Goal: Task Accomplishment & Management: Manage account settings

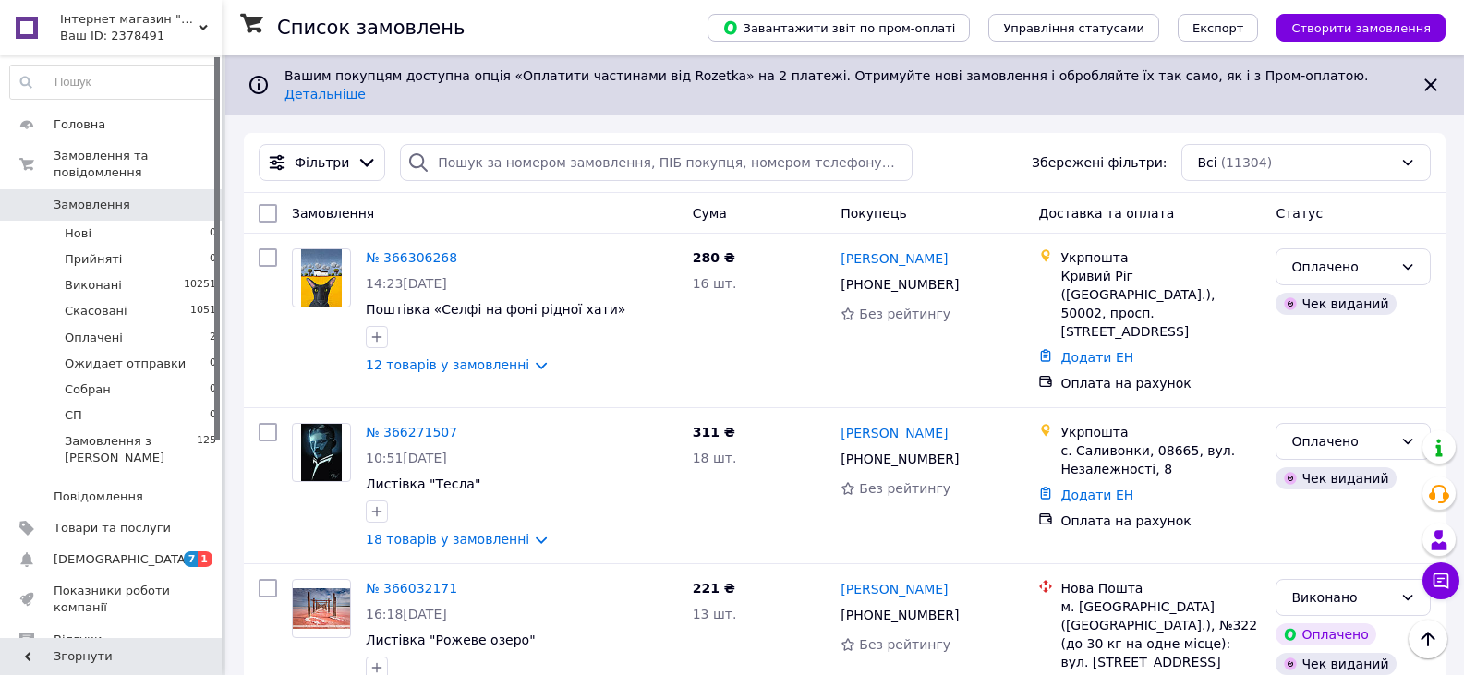
scroll to position [3194, 0]
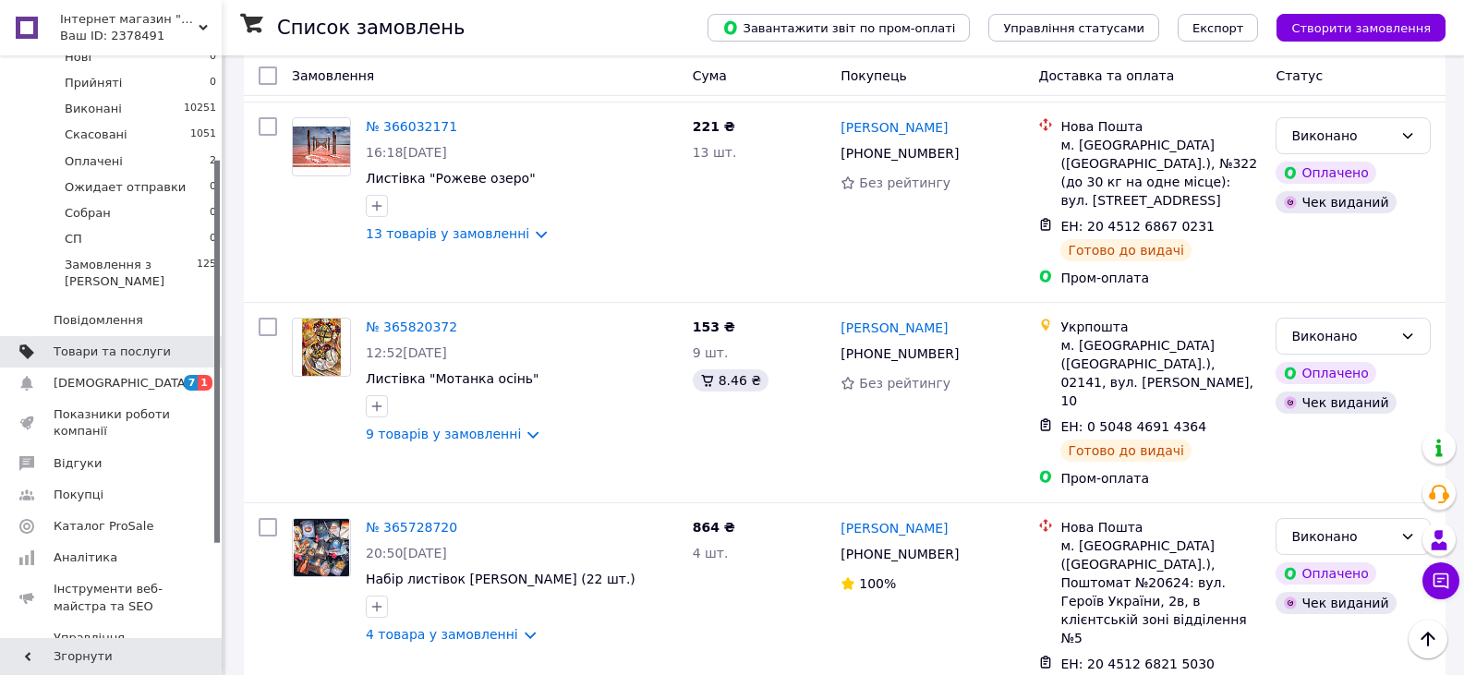
scroll to position [185, 0]
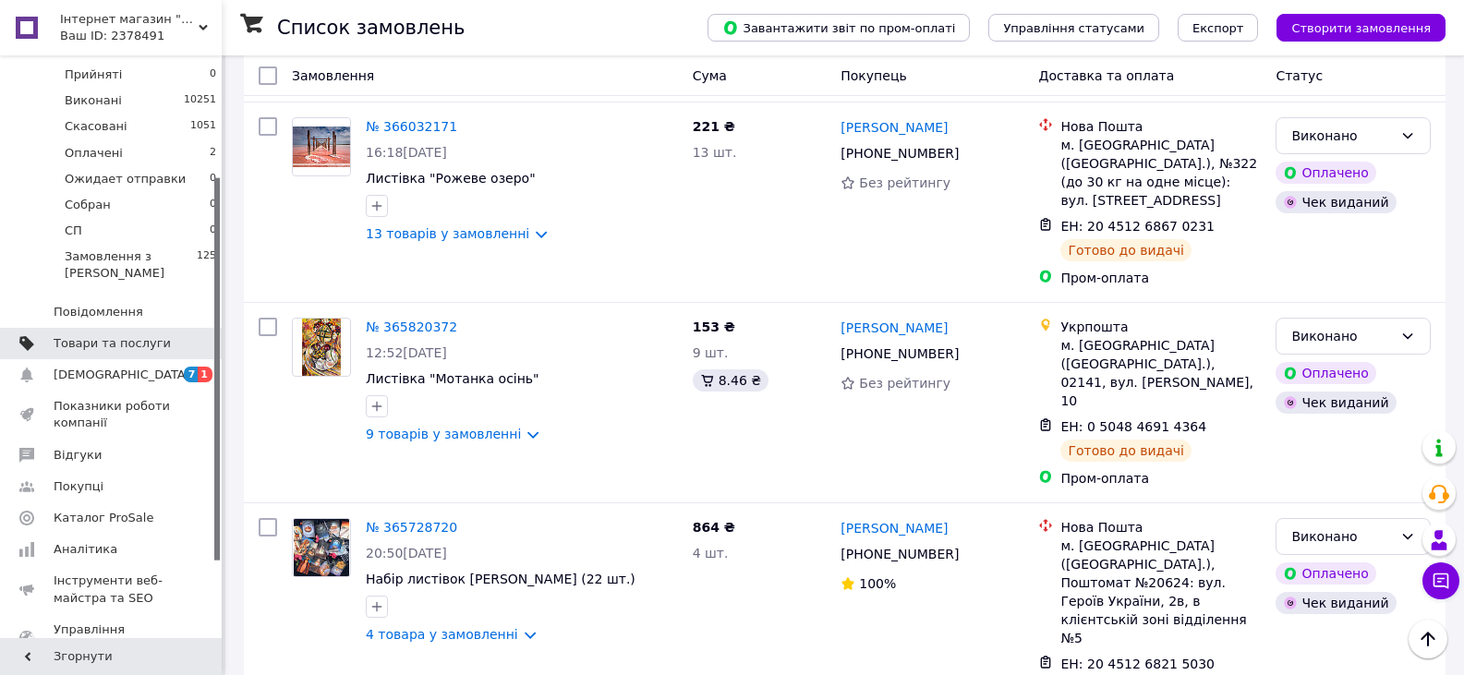
click at [177, 335] on span at bounding box center [196, 343] width 51 height 17
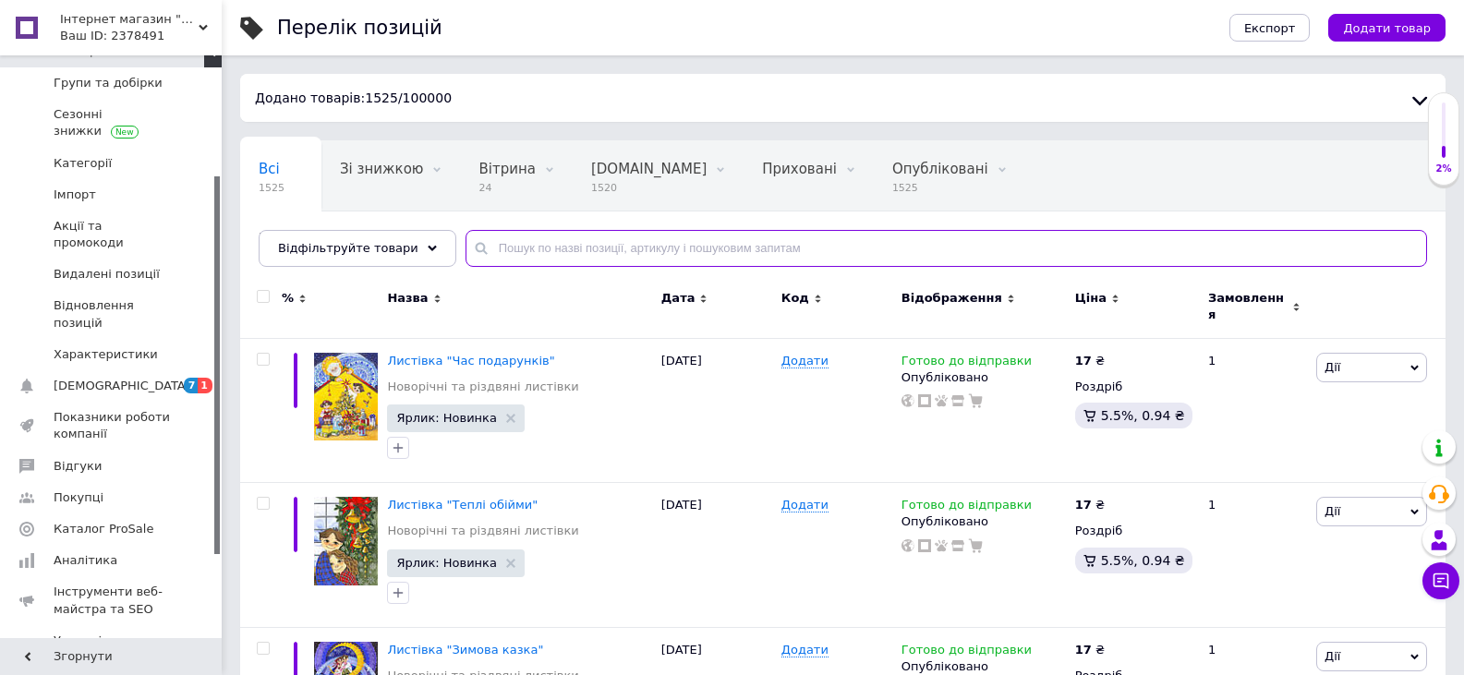
click at [673, 234] on input "text" at bounding box center [947, 248] width 962 height 37
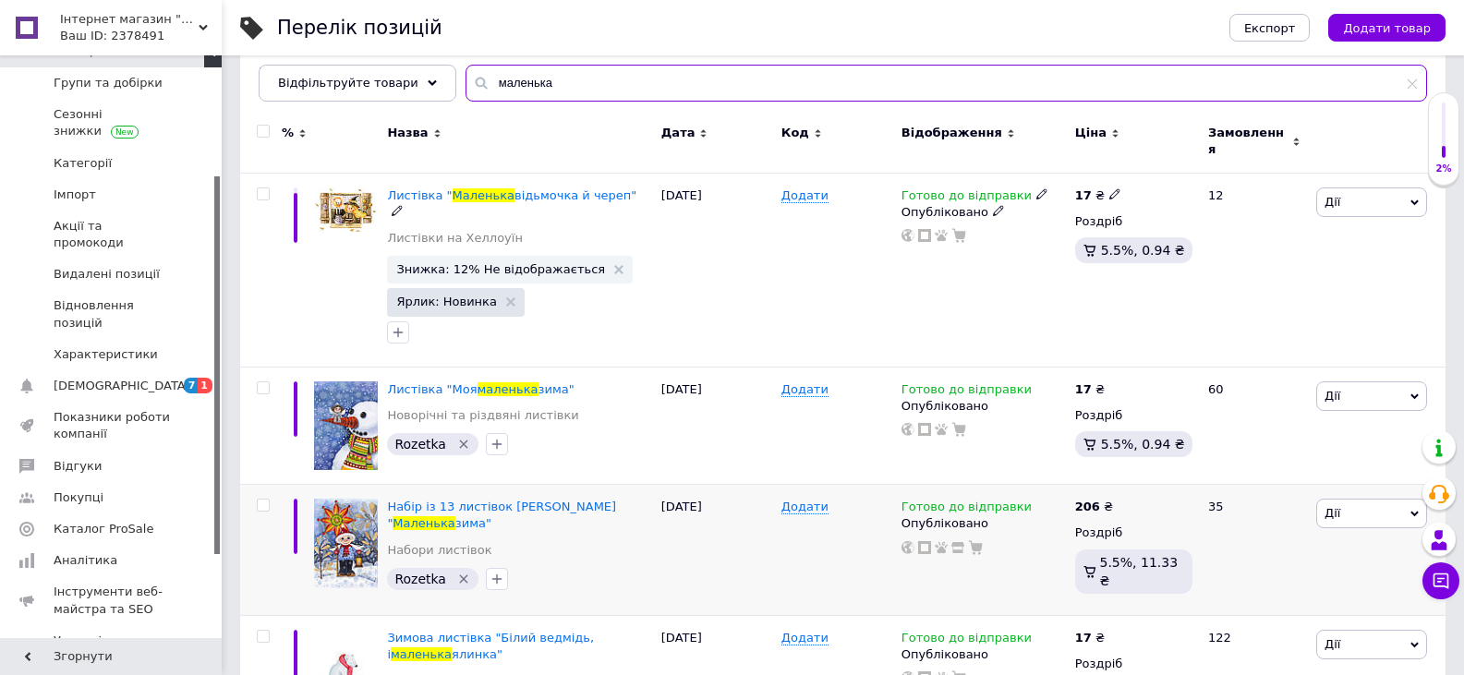
scroll to position [185, 0]
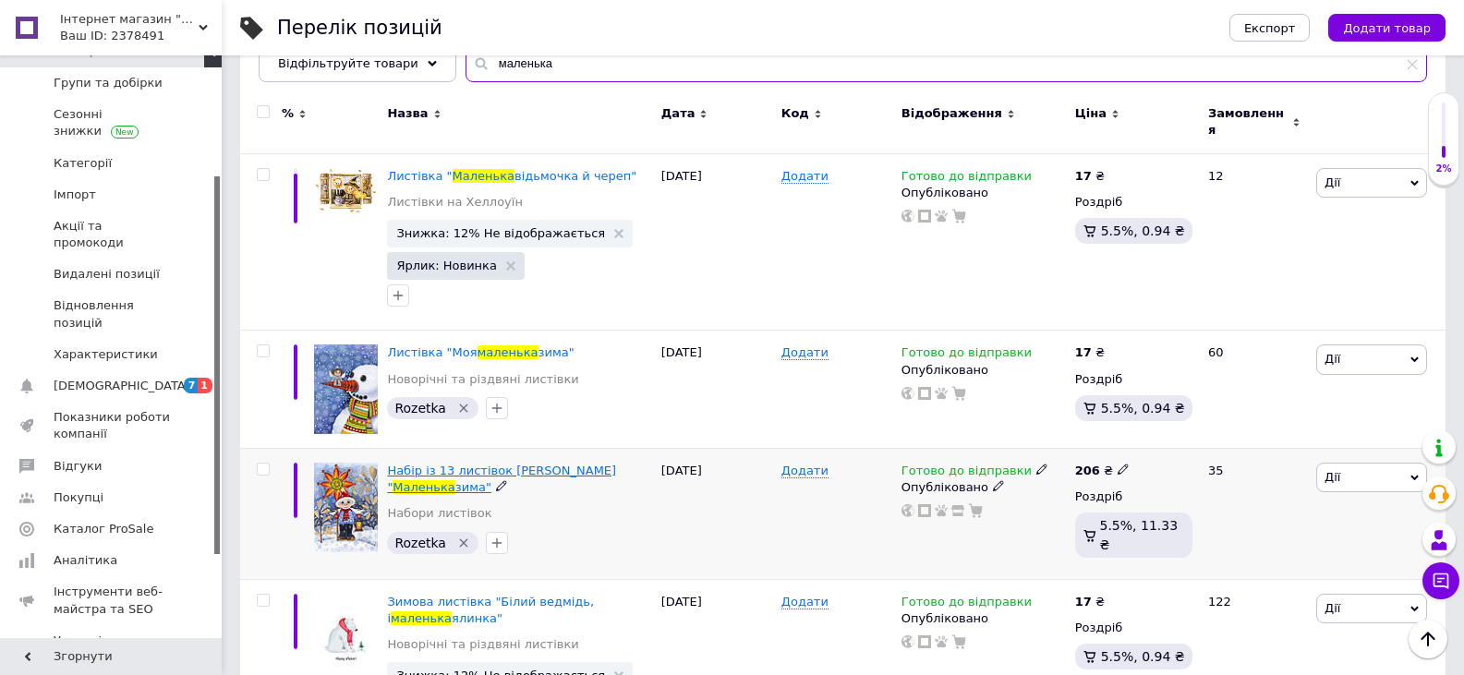
type input "маленька"
click at [532, 464] on span "Набір із 13 листівок [PERSON_NAME] "" at bounding box center [501, 479] width 229 height 30
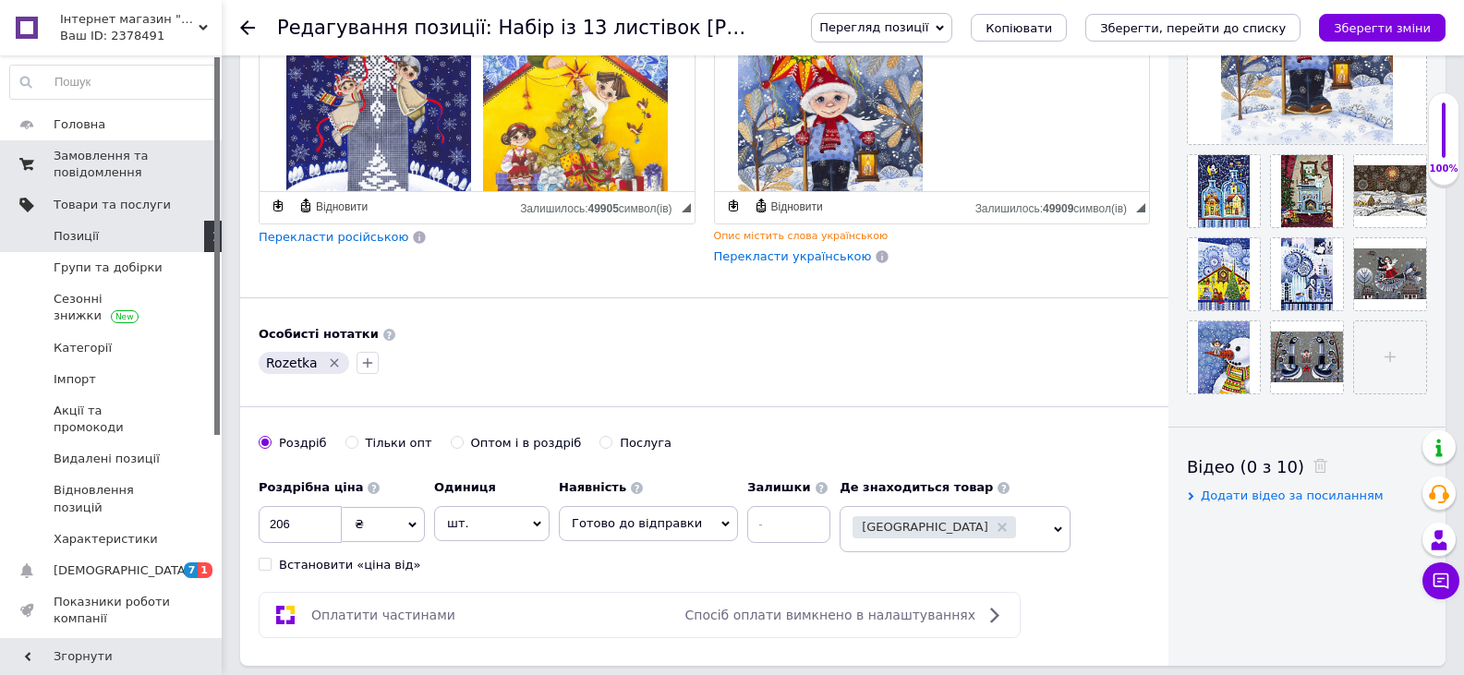
click at [112, 157] on span "Замовлення та повідомлення" at bounding box center [112, 164] width 117 height 33
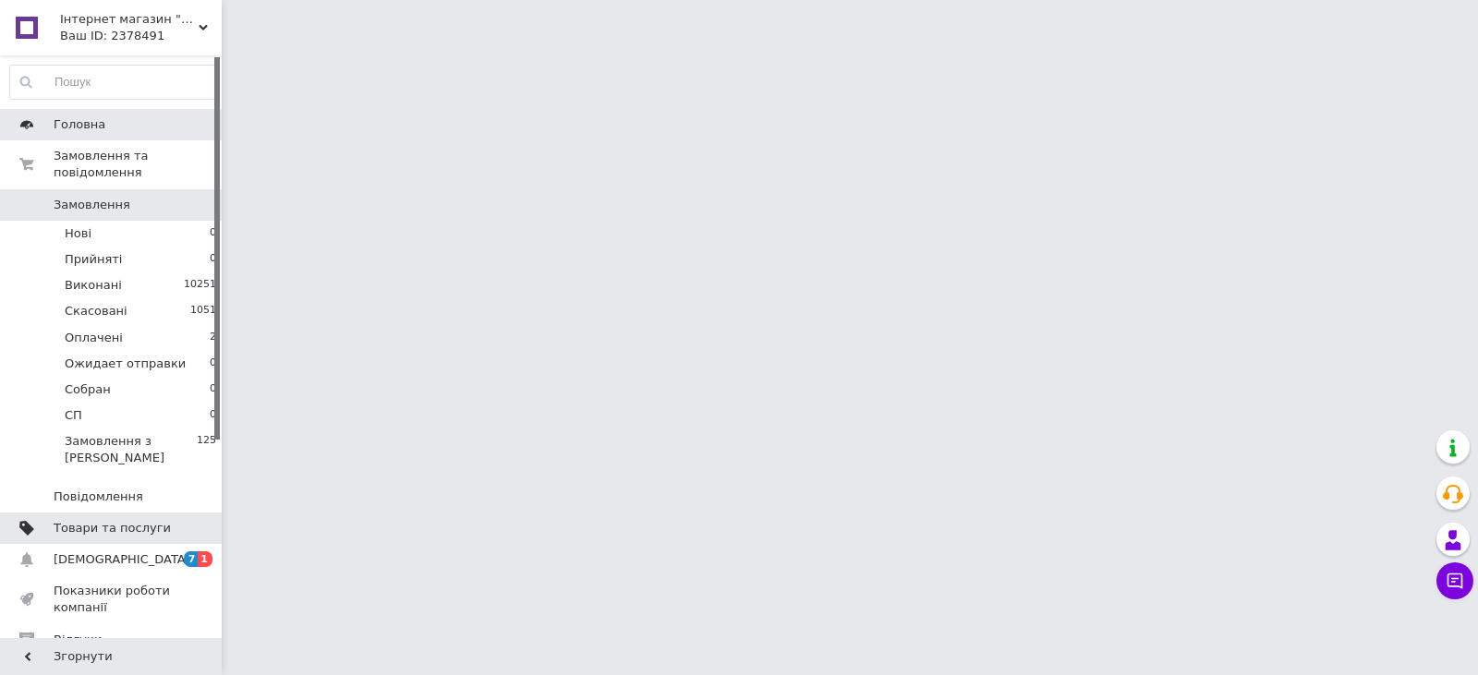
click at [100, 127] on span "Головна" at bounding box center [112, 124] width 117 height 17
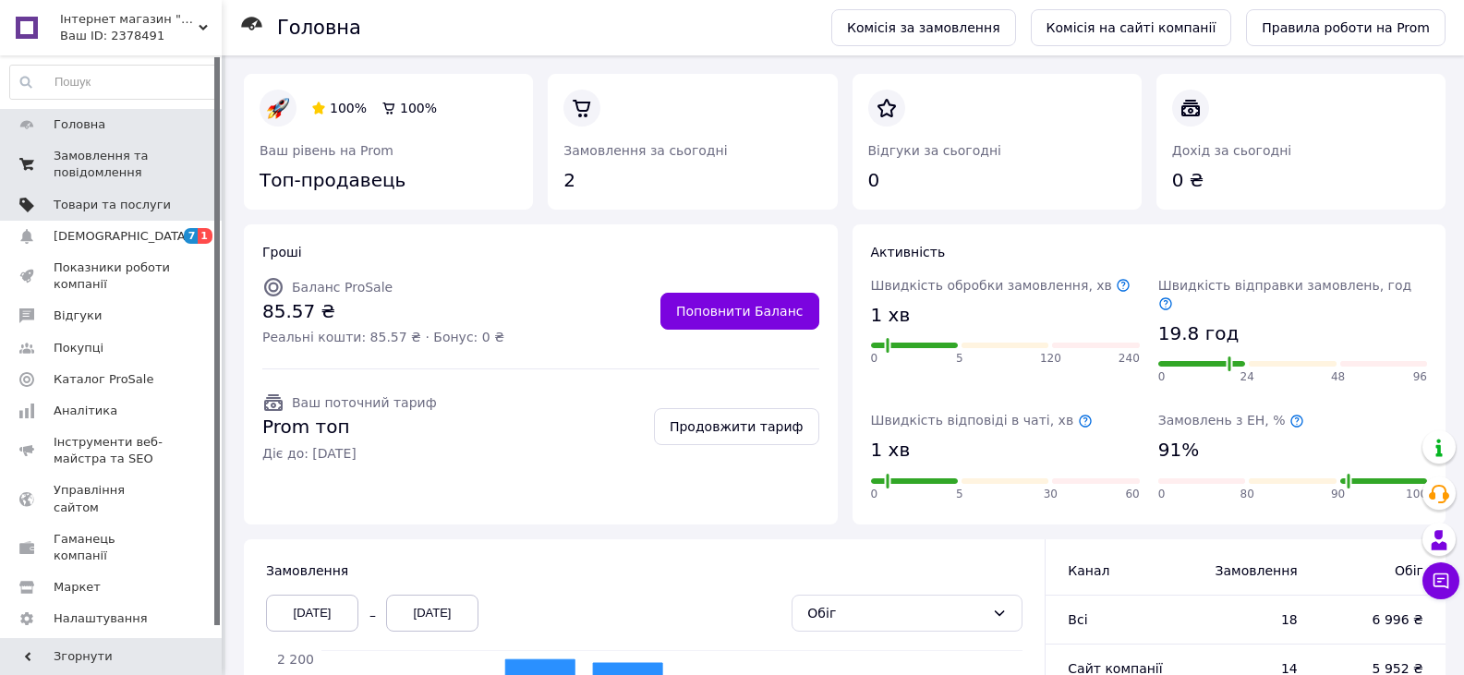
click at [98, 156] on span "Замовлення та повідомлення" at bounding box center [112, 164] width 117 height 33
